Goal: Task Accomplishment & Management: Use online tool/utility

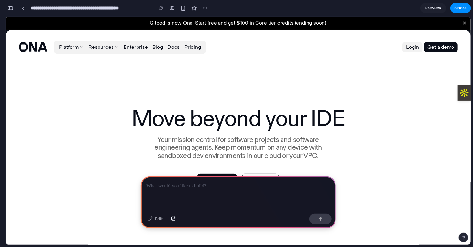
scroll to position [0, 6]
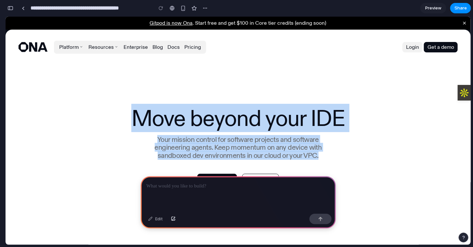
drag, startPoint x: 136, startPoint y: 125, endPoint x: 317, endPoint y: 158, distance: 183.8
click at [317, 158] on section "Move beyond your IDE Your mission control for software projects and software en…" at bounding box center [238, 124] width 465 height 121
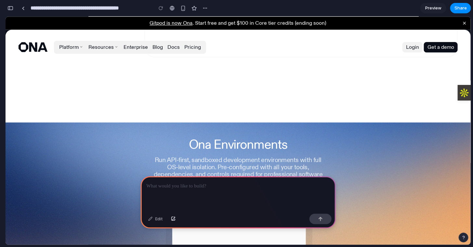
scroll to position [976, 0]
